Goal: Information Seeking & Learning: Find specific fact

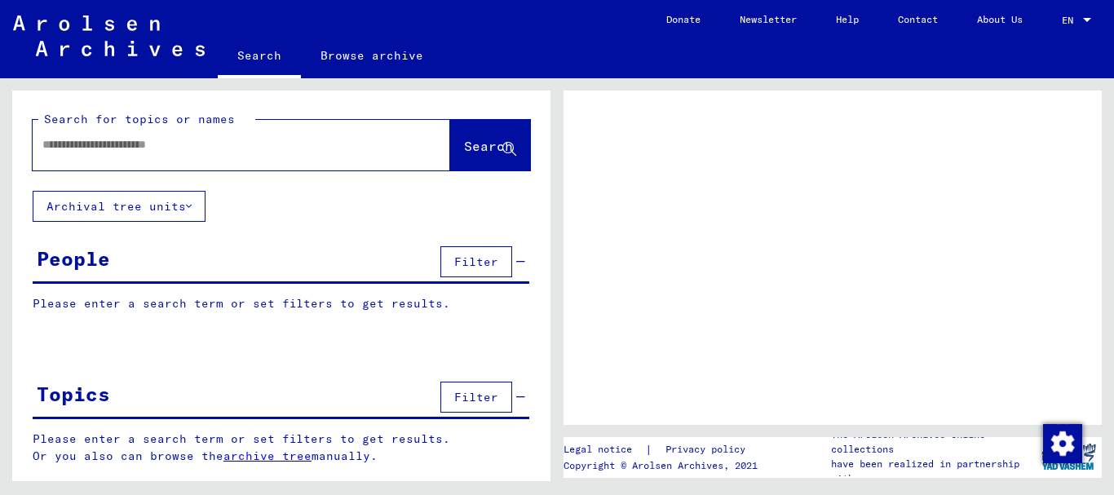
click at [141, 144] on input "text" at bounding box center [226, 144] width 369 height 17
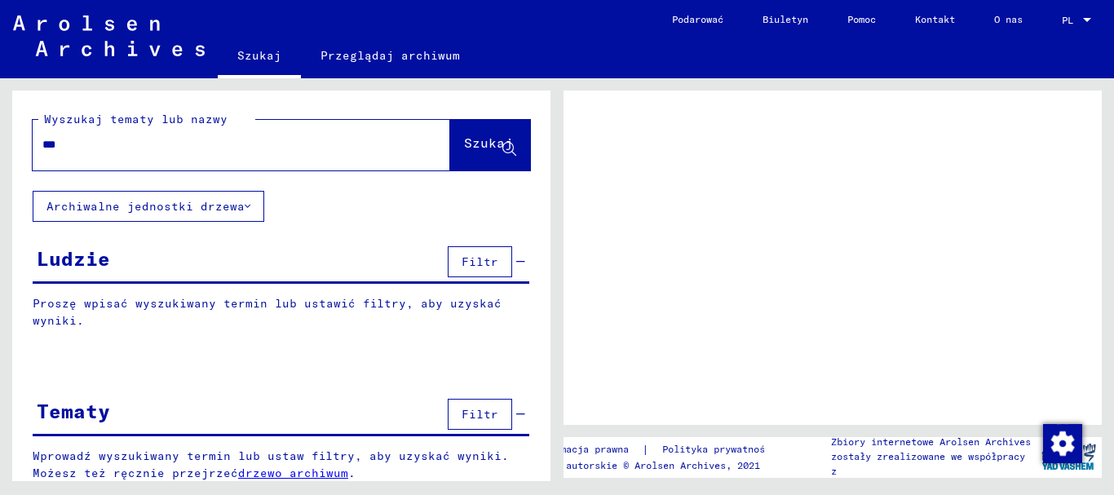
type input "****"
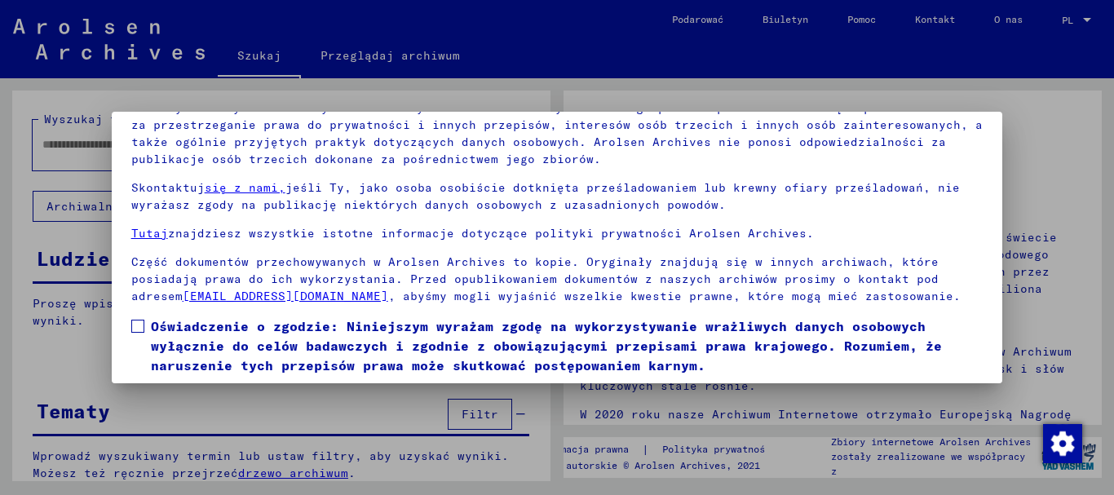
scroll to position [131, 0]
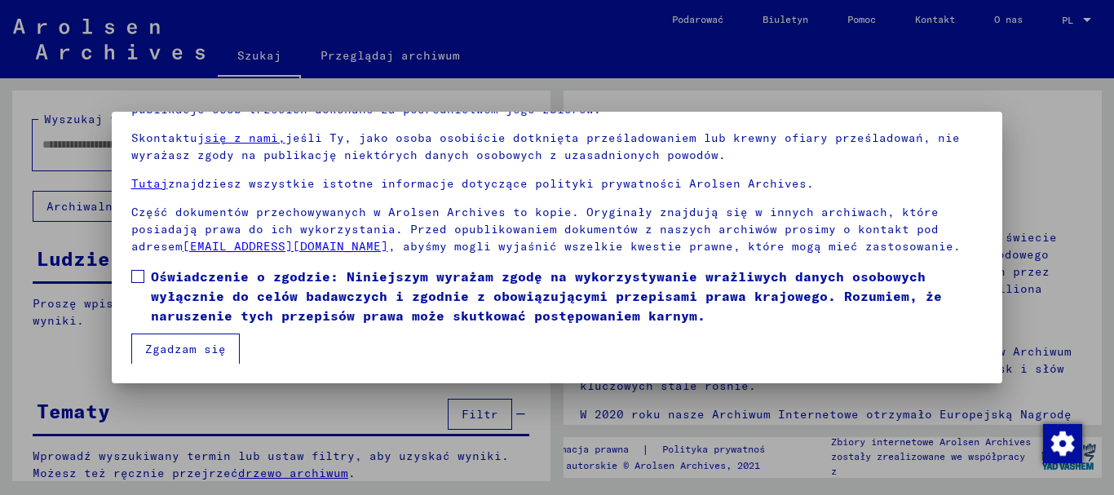
click at [142, 276] on span at bounding box center [137, 276] width 13 height 13
click at [152, 346] on font "Zgadzam się" at bounding box center [185, 349] width 81 height 15
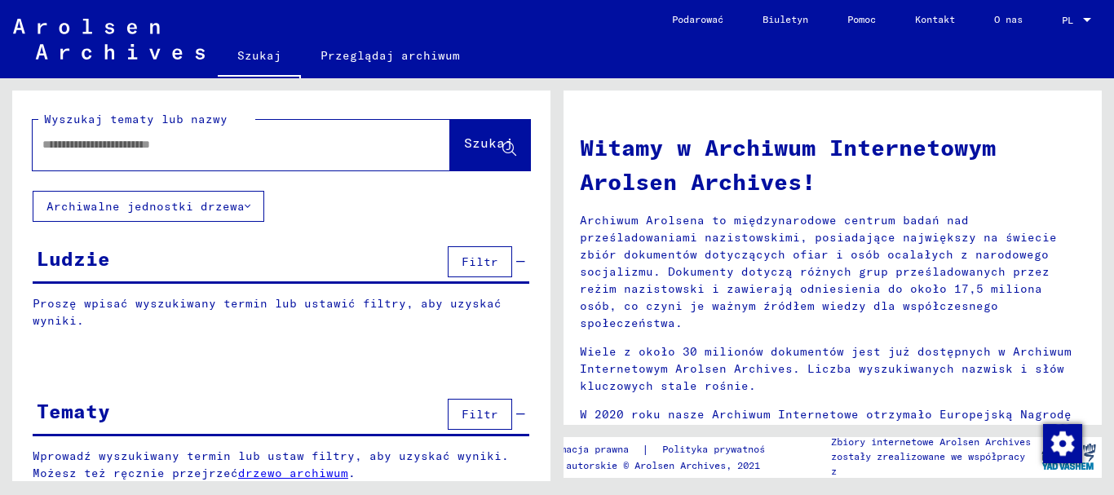
click at [117, 140] on input "text" at bounding box center [221, 144] width 359 height 17
type input "**********"
click at [477, 136] on font "Szukaj" at bounding box center [488, 143] width 49 height 16
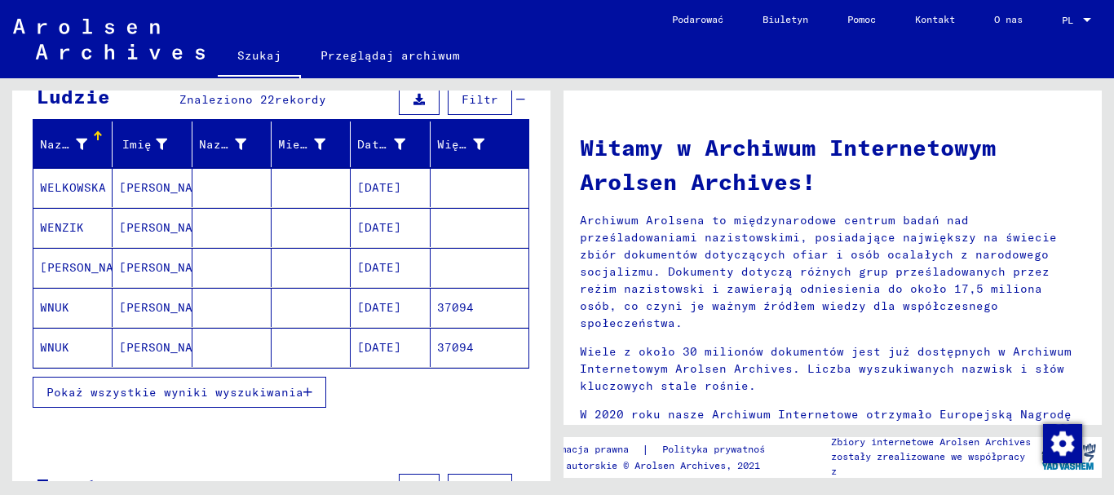
scroll to position [163, 0]
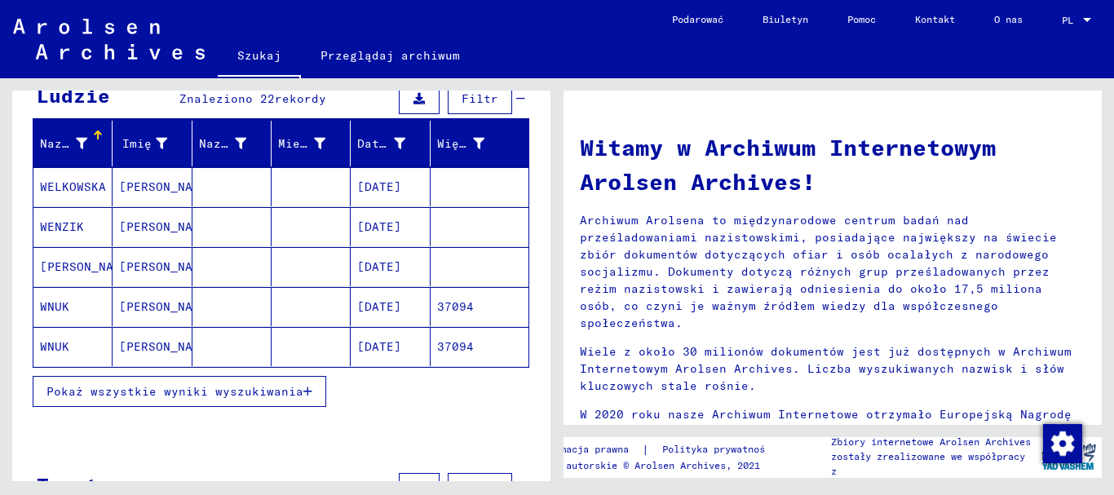
click at [204, 387] on font "Pokaż wszystkie wyniki wyszukiwania" at bounding box center [174, 391] width 257 height 15
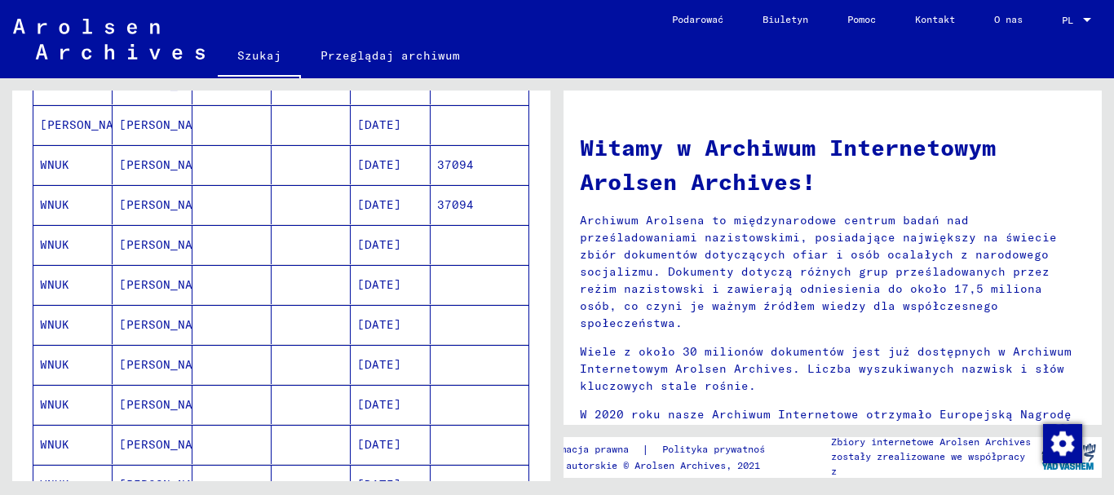
scroll to position [245, 0]
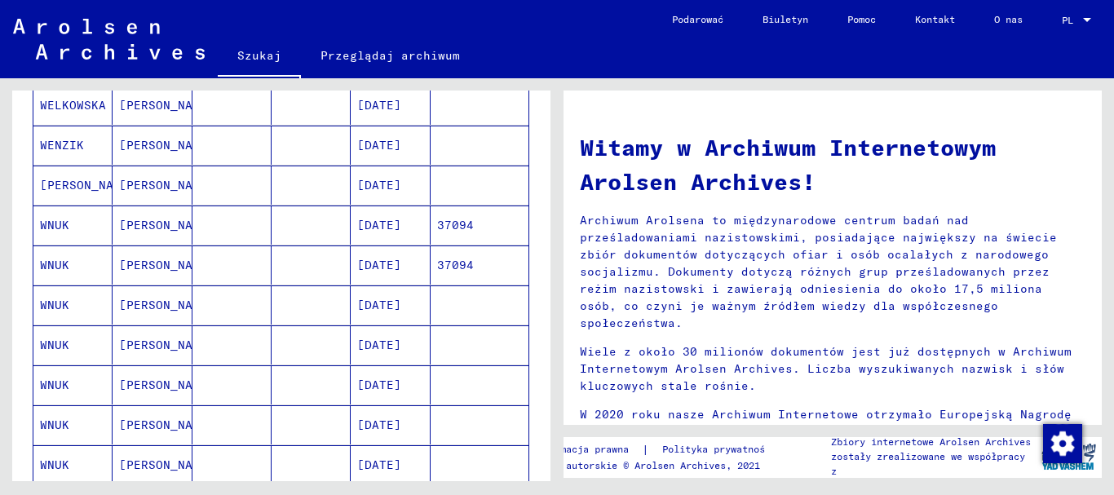
click at [396, 140] on font "[DATE]" at bounding box center [379, 145] width 44 height 15
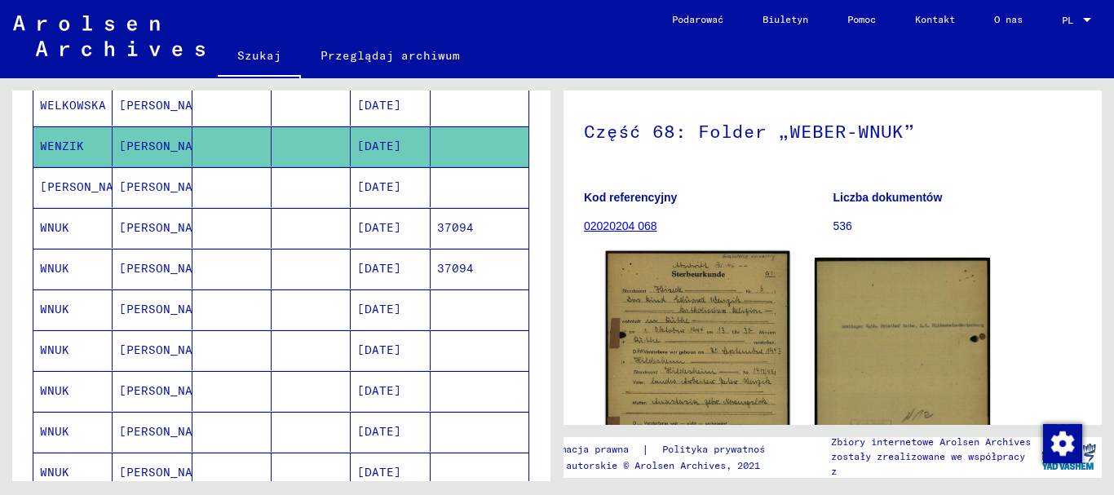
scroll to position [163, 0]
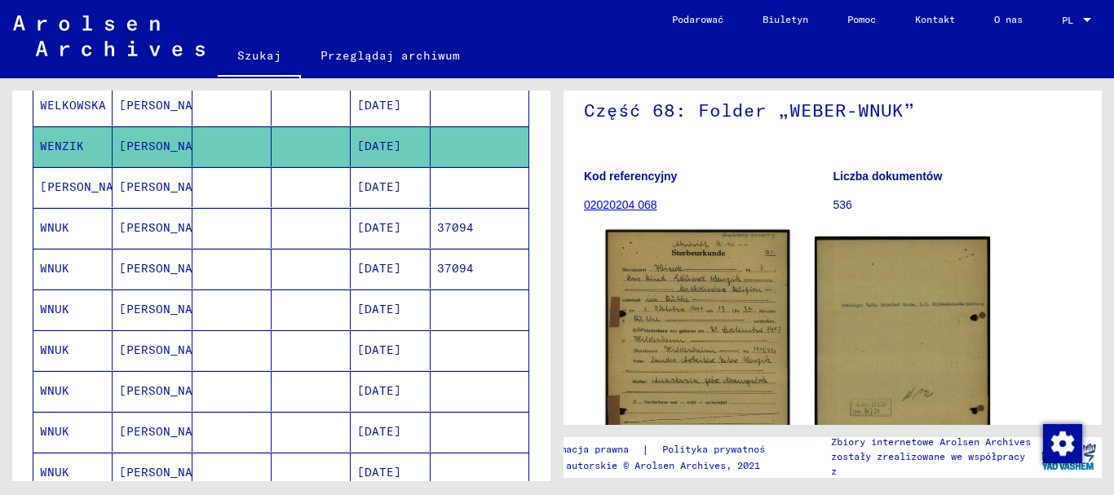
click at [649, 307] on img at bounding box center [698, 359] width 184 height 259
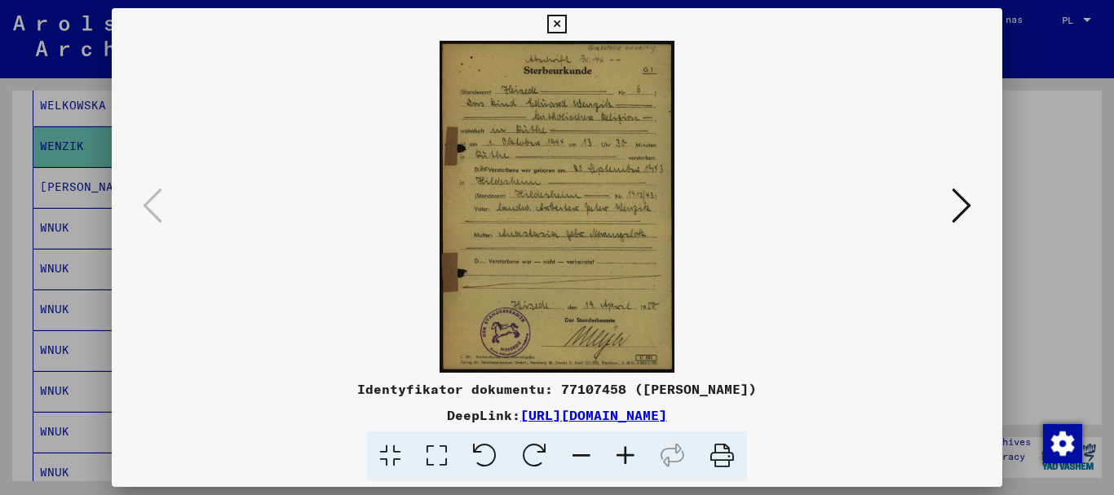
click at [634, 451] on icon at bounding box center [625, 456] width 44 height 50
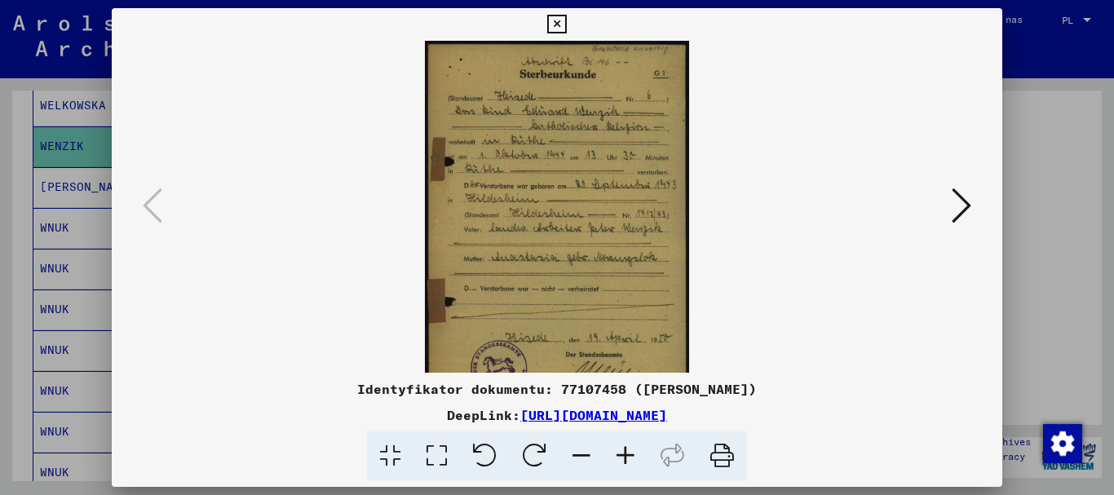
click at [634, 450] on icon at bounding box center [625, 456] width 44 height 50
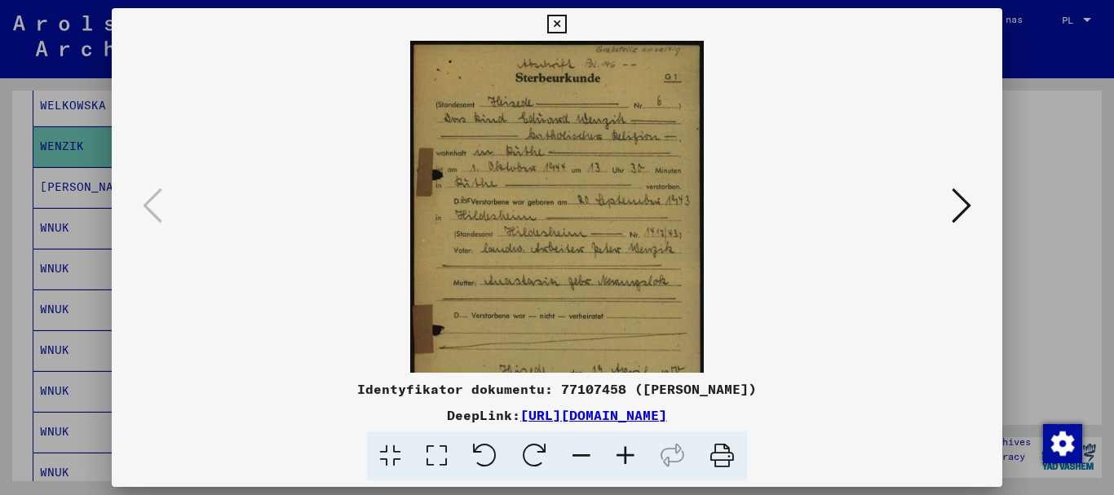
click at [634, 450] on icon at bounding box center [625, 456] width 44 height 50
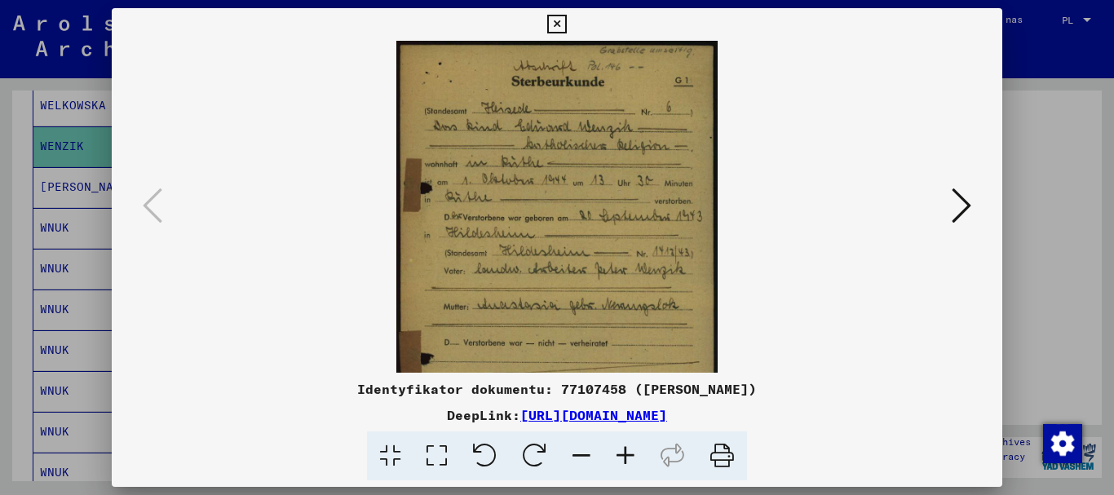
click at [634, 450] on icon at bounding box center [625, 456] width 44 height 50
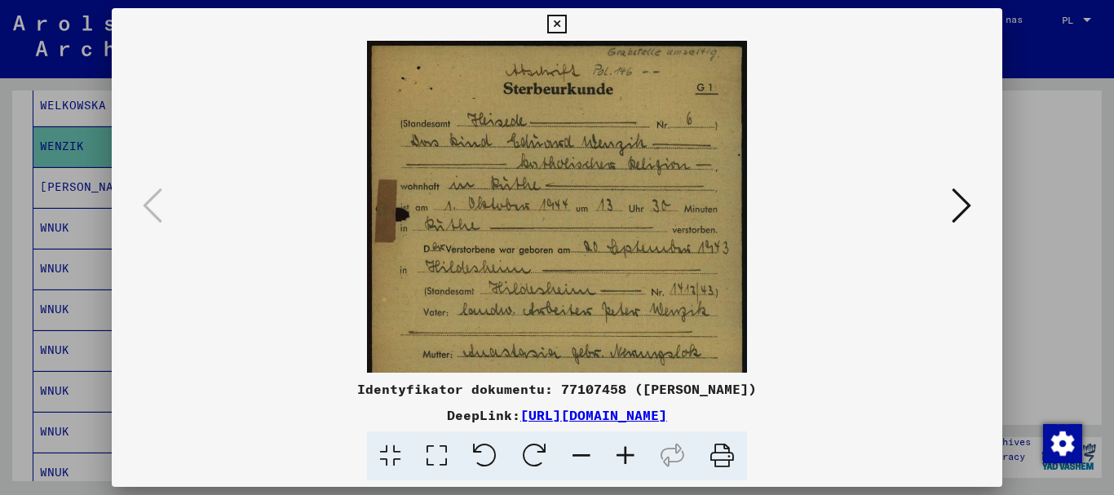
click at [634, 450] on icon at bounding box center [625, 456] width 44 height 50
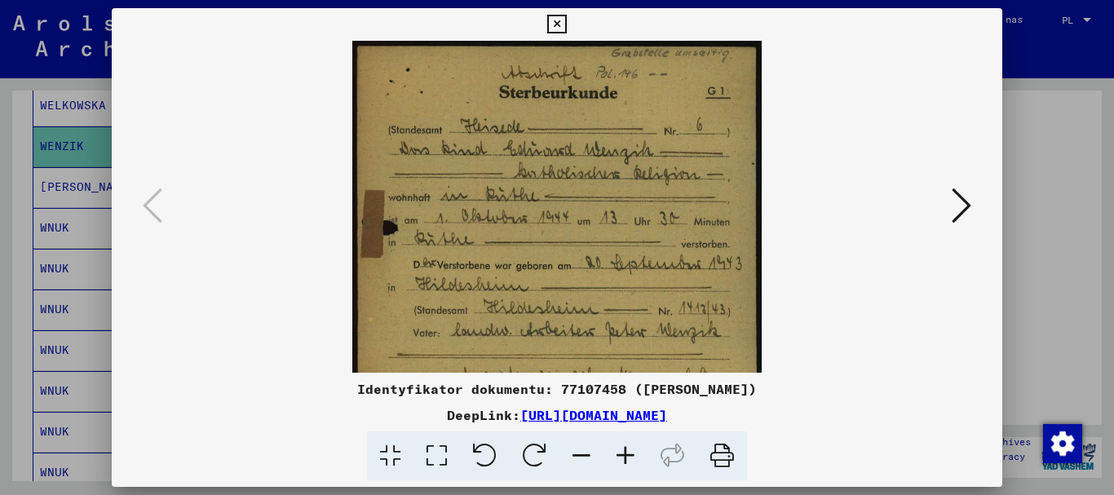
click at [634, 450] on icon at bounding box center [625, 456] width 44 height 50
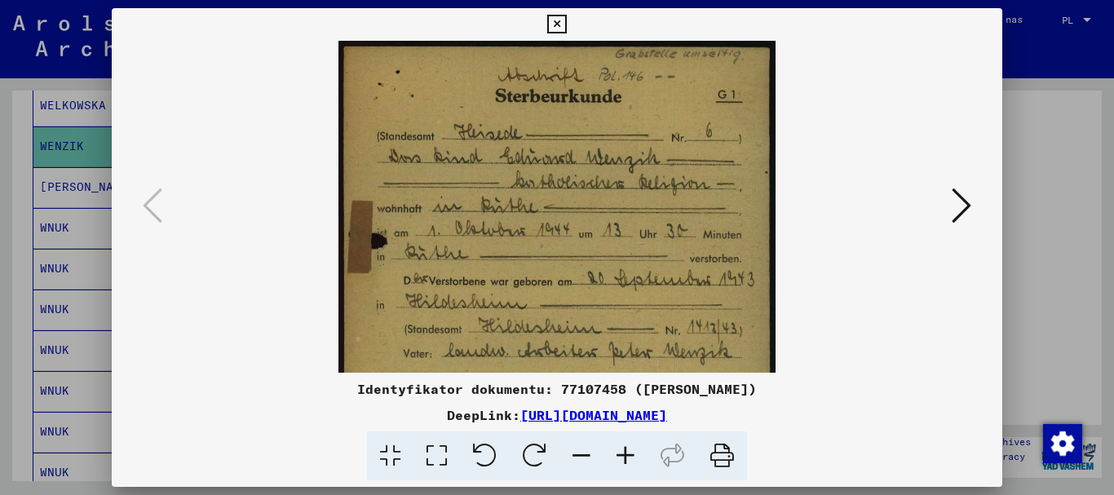
click at [634, 450] on icon at bounding box center [625, 456] width 44 height 50
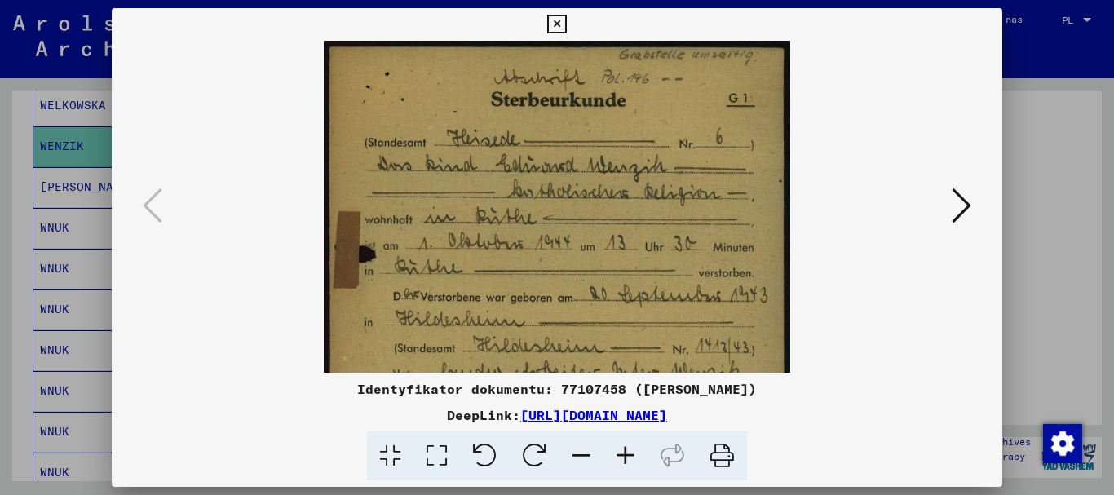
click at [634, 450] on icon at bounding box center [625, 456] width 44 height 50
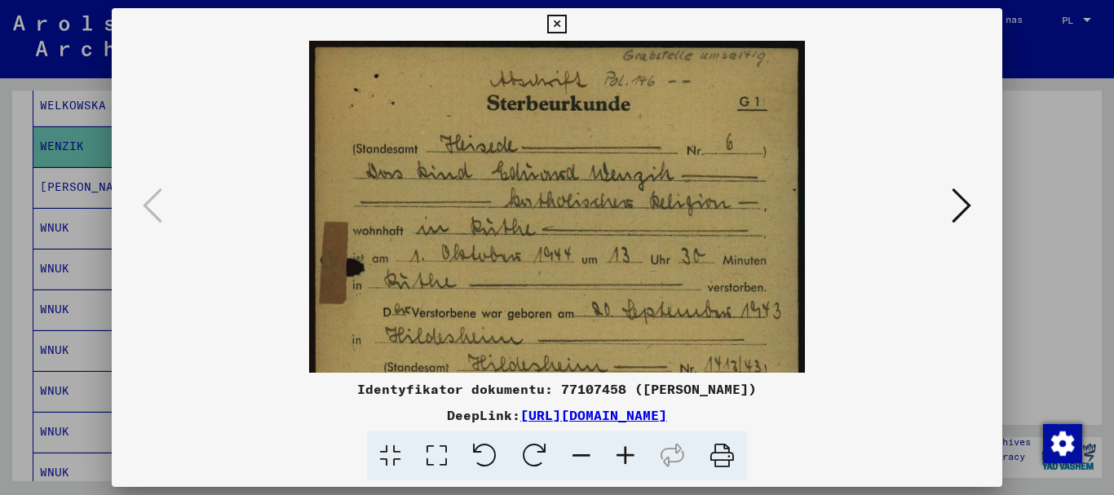
click at [559, 20] on icon at bounding box center [556, 25] width 19 height 20
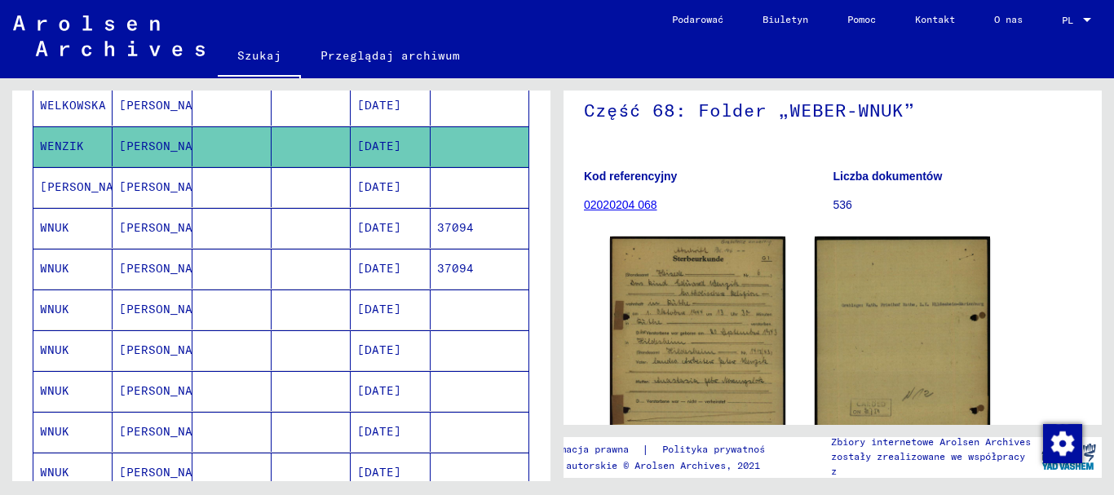
click at [124, 181] on font "[PERSON_NAME]" at bounding box center [166, 186] width 95 height 15
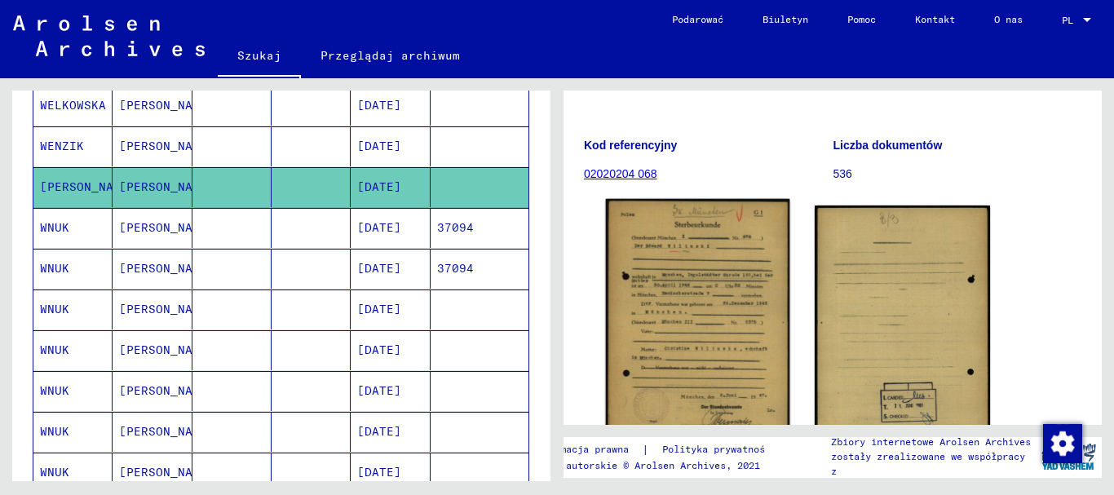
scroll to position [245, 0]
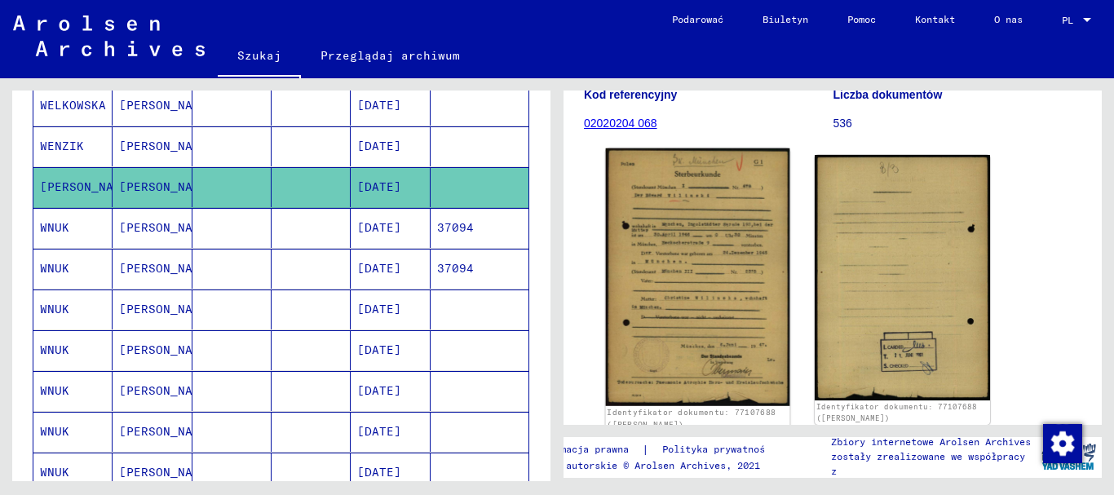
click at [675, 267] on img at bounding box center [698, 277] width 184 height 258
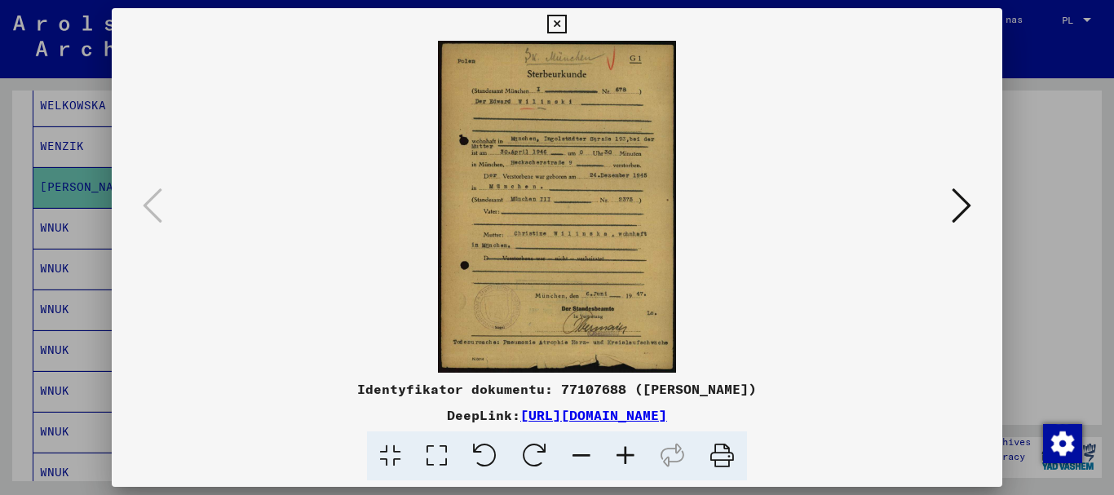
click at [629, 456] on icon at bounding box center [625, 456] width 44 height 50
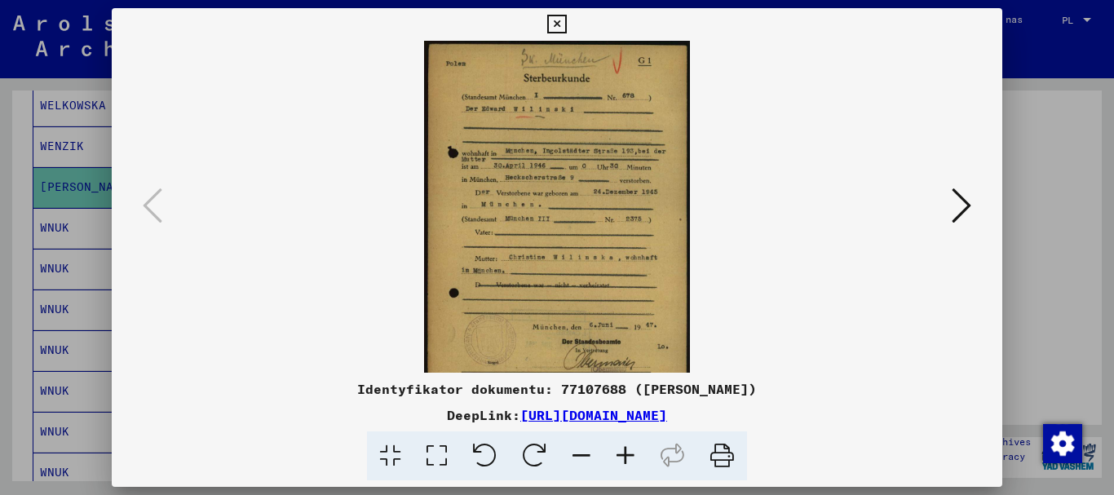
click at [629, 456] on icon at bounding box center [625, 456] width 44 height 50
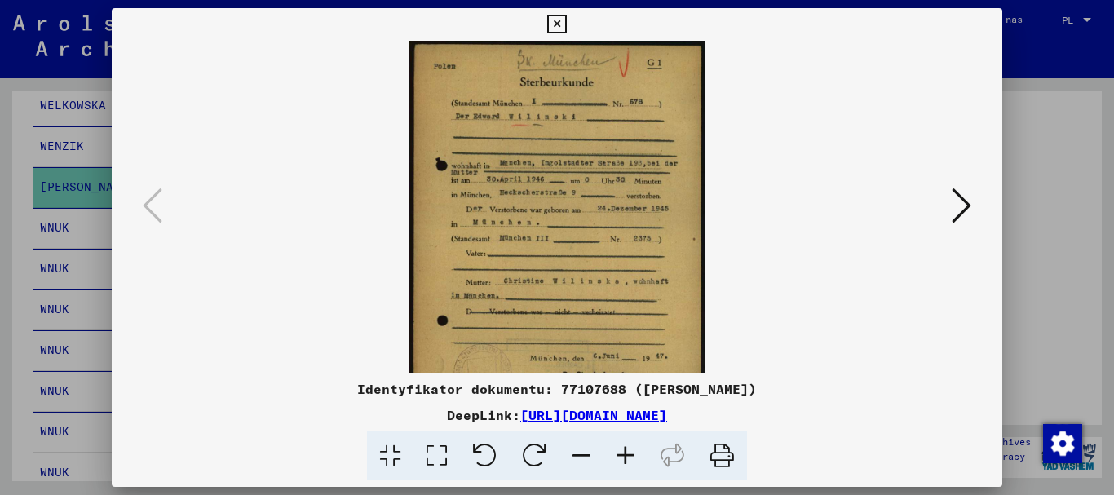
click at [629, 456] on icon at bounding box center [625, 456] width 44 height 50
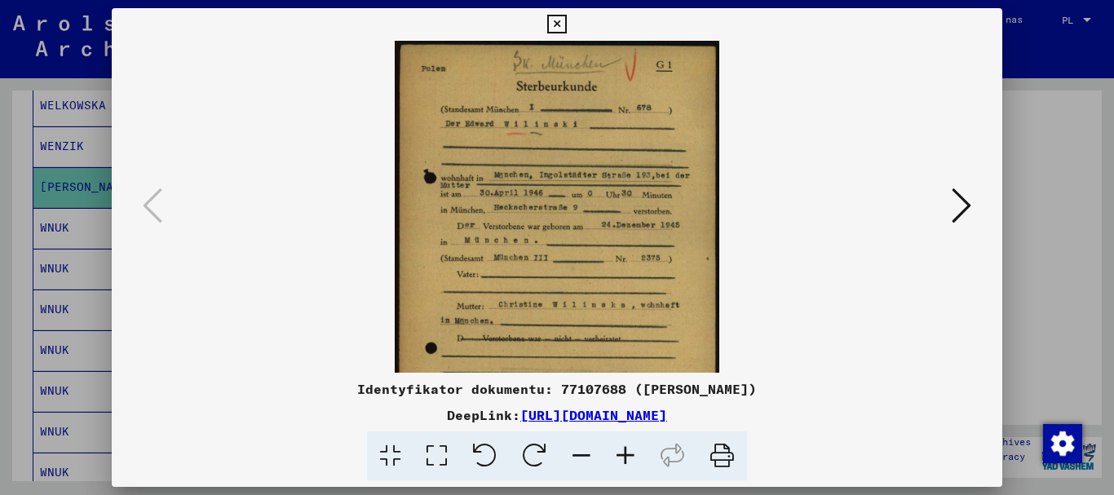
click at [629, 456] on icon at bounding box center [625, 456] width 44 height 50
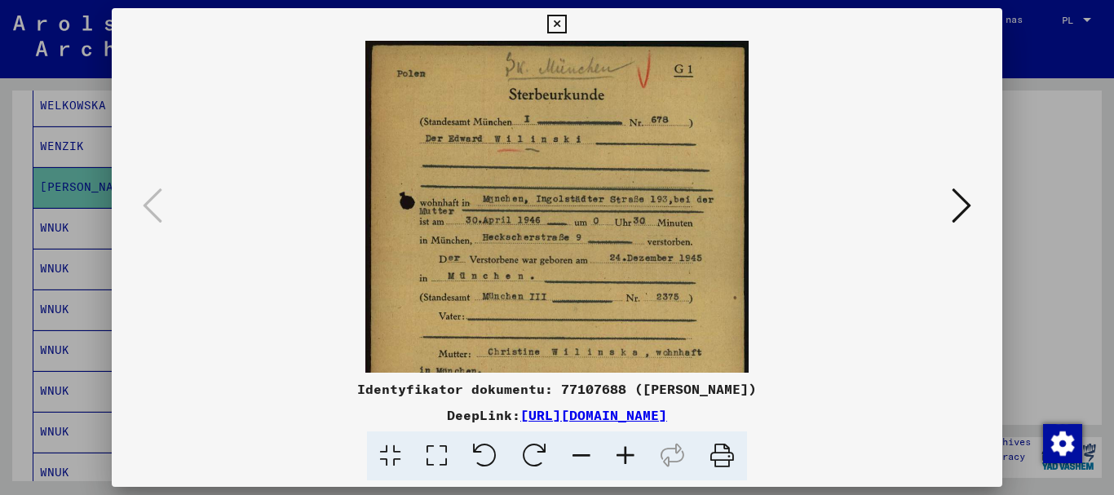
click at [629, 456] on icon at bounding box center [625, 456] width 44 height 50
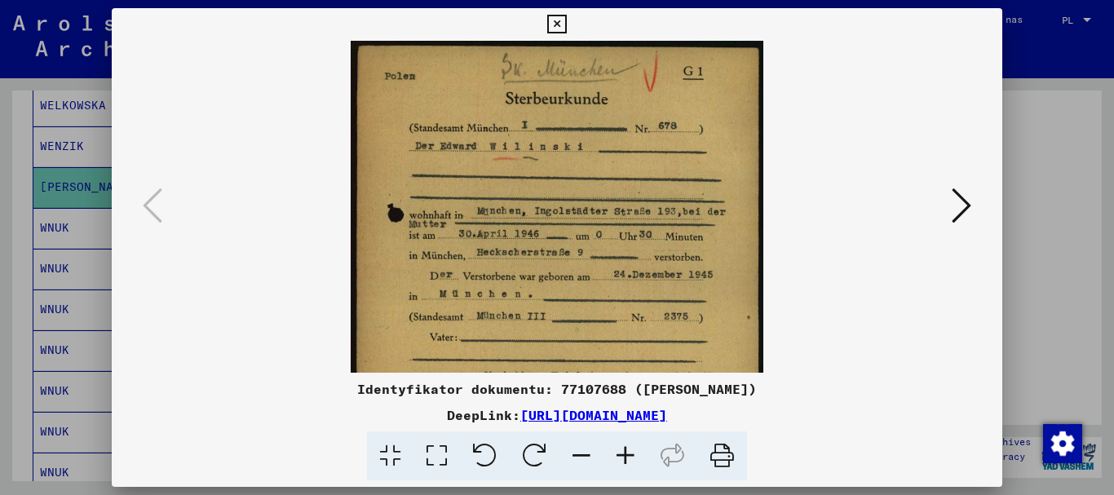
click at [629, 456] on icon at bounding box center [625, 456] width 44 height 50
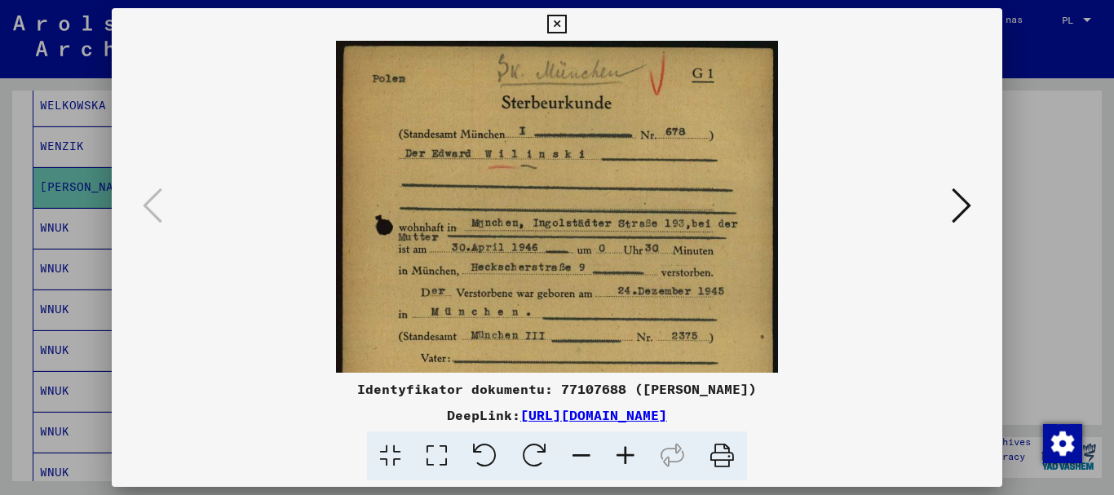
click at [629, 456] on icon at bounding box center [625, 456] width 44 height 50
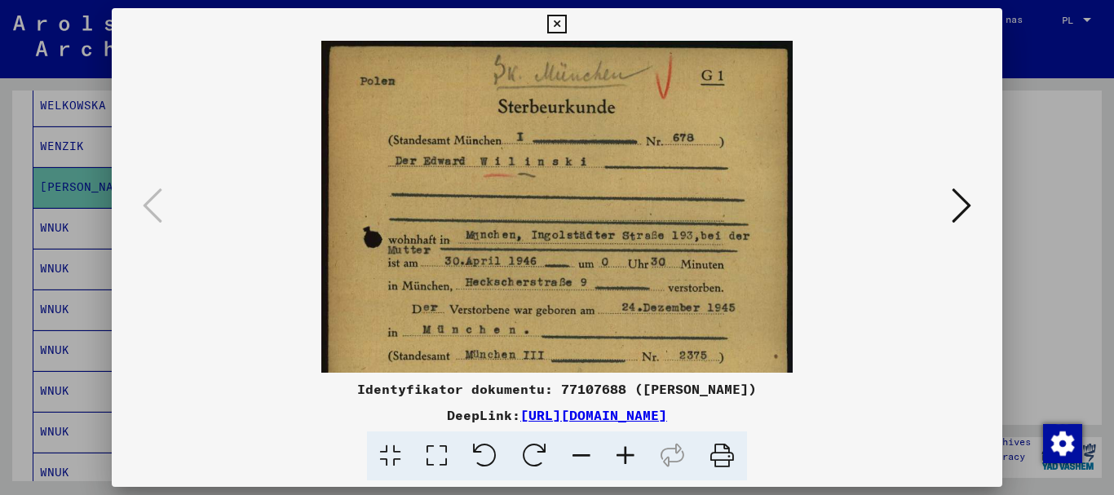
click at [553, 24] on icon at bounding box center [556, 25] width 19 height 20
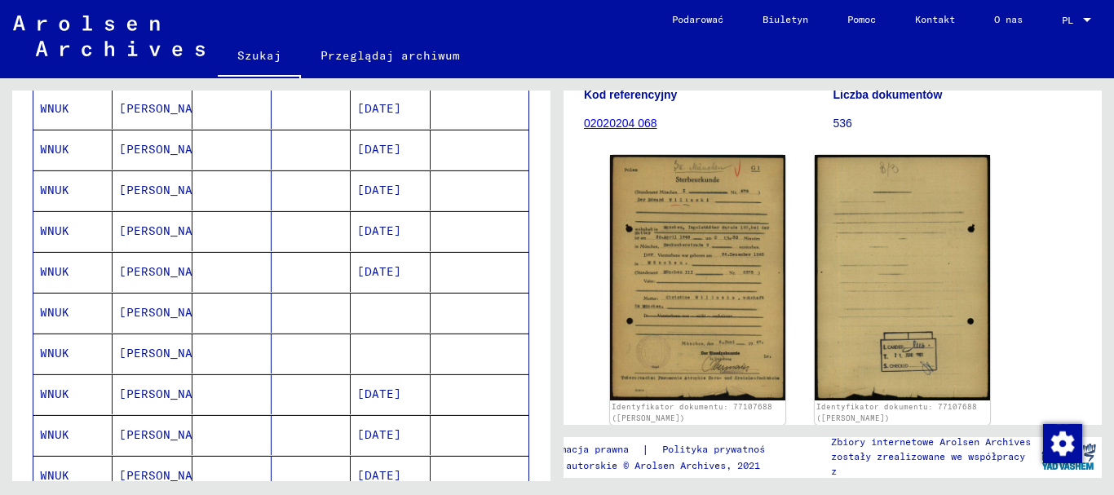
scroll to position [571, 0]
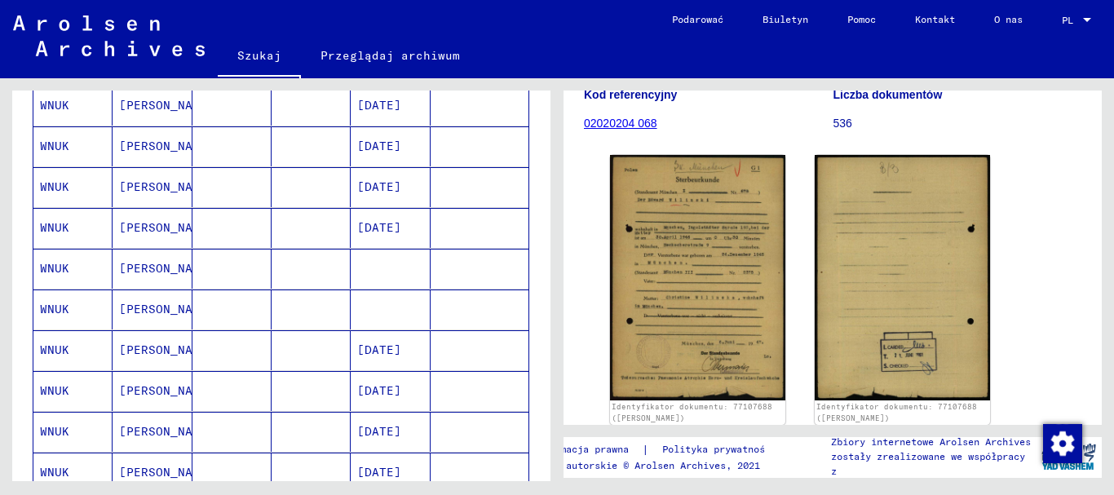
click at [144, 145] on font "[PERSON_NAME]" at bounding box center [166, 146] width 95 height 15
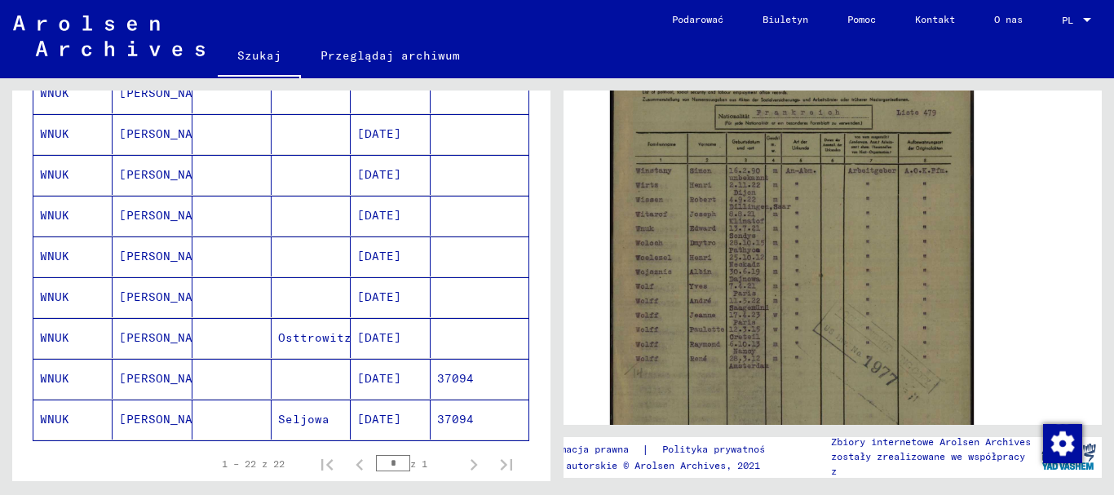
scroll to position [815, 0]
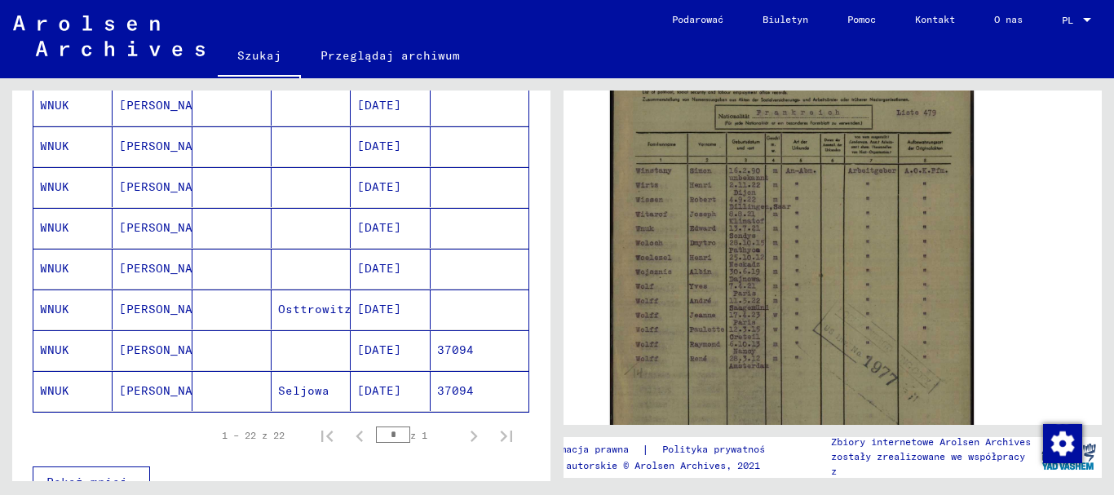
click at [387, 350] on font "[DATE]" at bounding box center [379, 349] width 44 height 15
